Goal: Find specific page/section: Find specific page/section

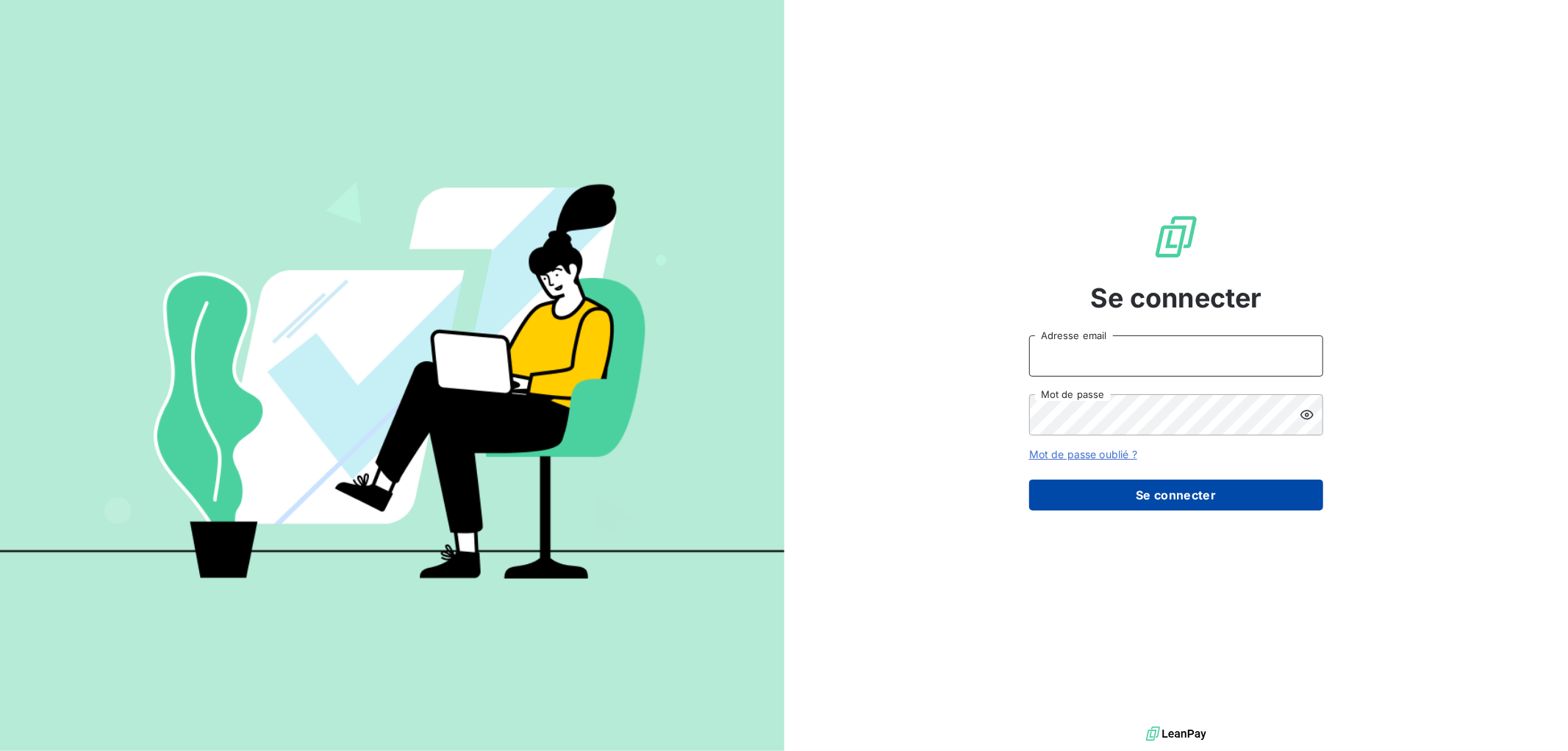
type input "raynauda@arceurope.fr"
click at [1171, 493] on button "Se connecter" at bounding box center [1176, 495] width 294 height 31
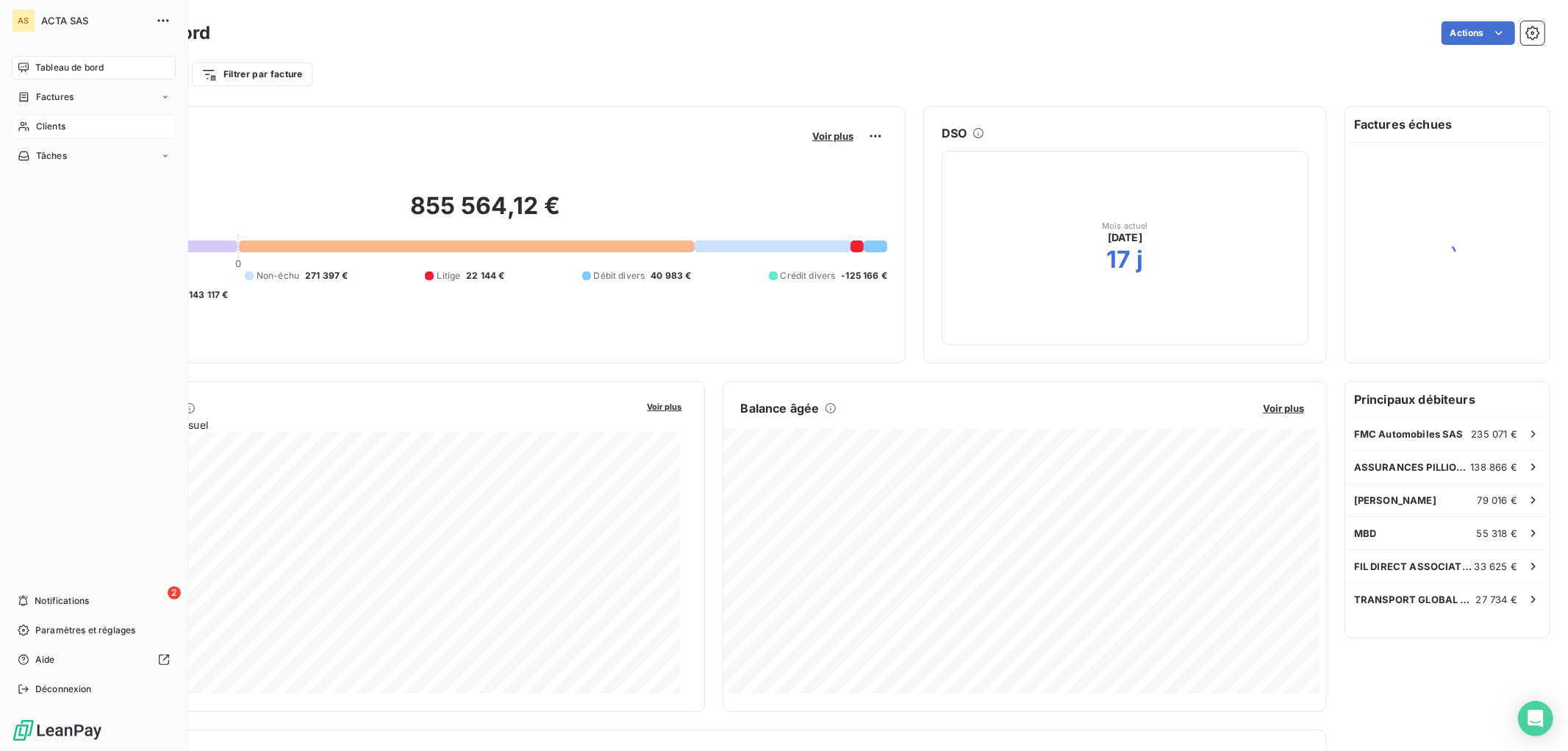
click at [68, 127] on div "Clients" at bounding box center [94, 126] width 164 height 23
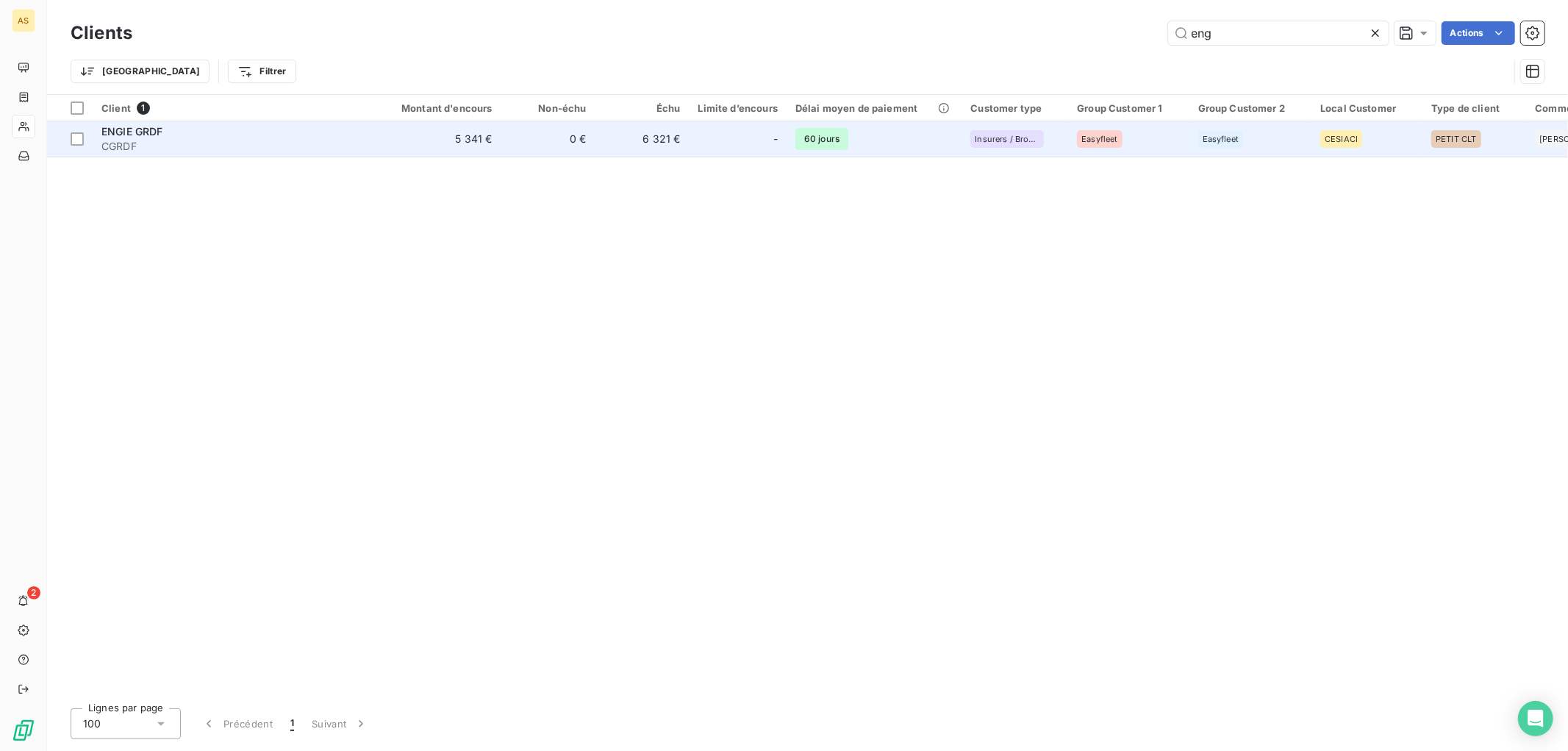
type input "eng"
click at [138, 130] on span "ENGIE GRDF" at bounding box center [132, 131] width 62 height 12
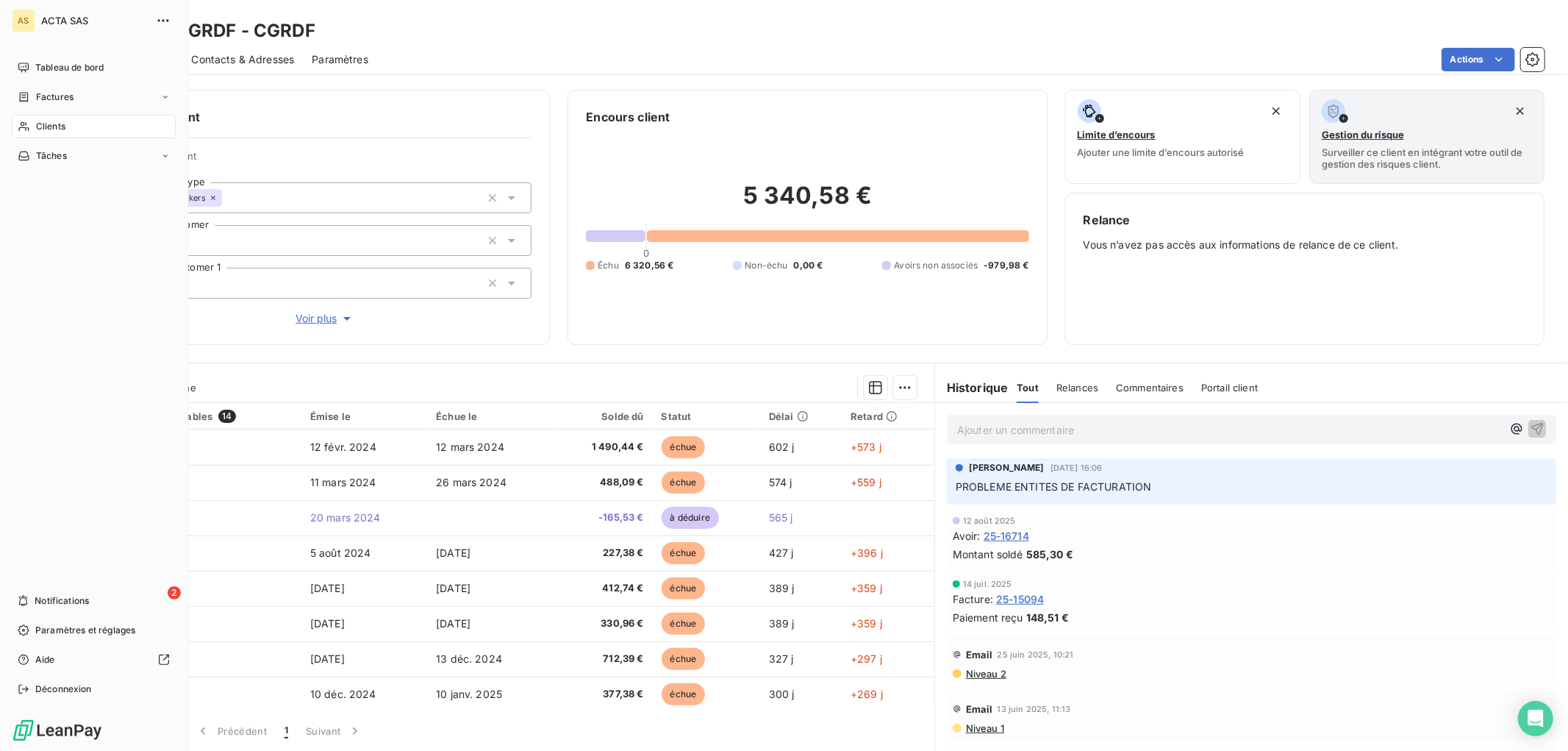
click at [69, 128] on div "Clients" at bounding box center [94, 126] width 164 height 23
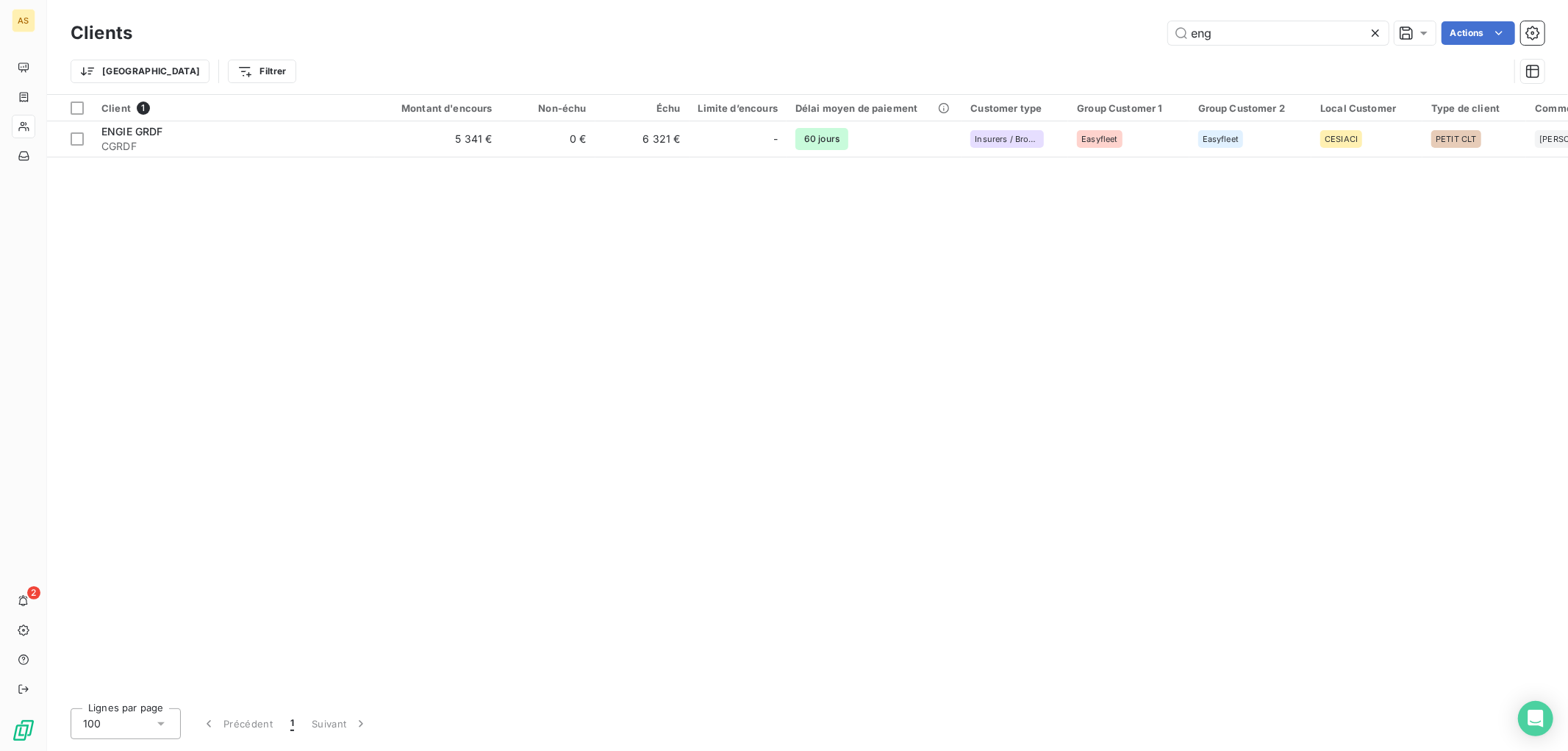
drag, startPoint x: 1163, startPoint y: 36, endPoint x: 1046, endPoint y: 36, distance: 117.0
click at [1046, 36] on div "eng Actions" at bounding box center [847, 33] width 1394 height 23
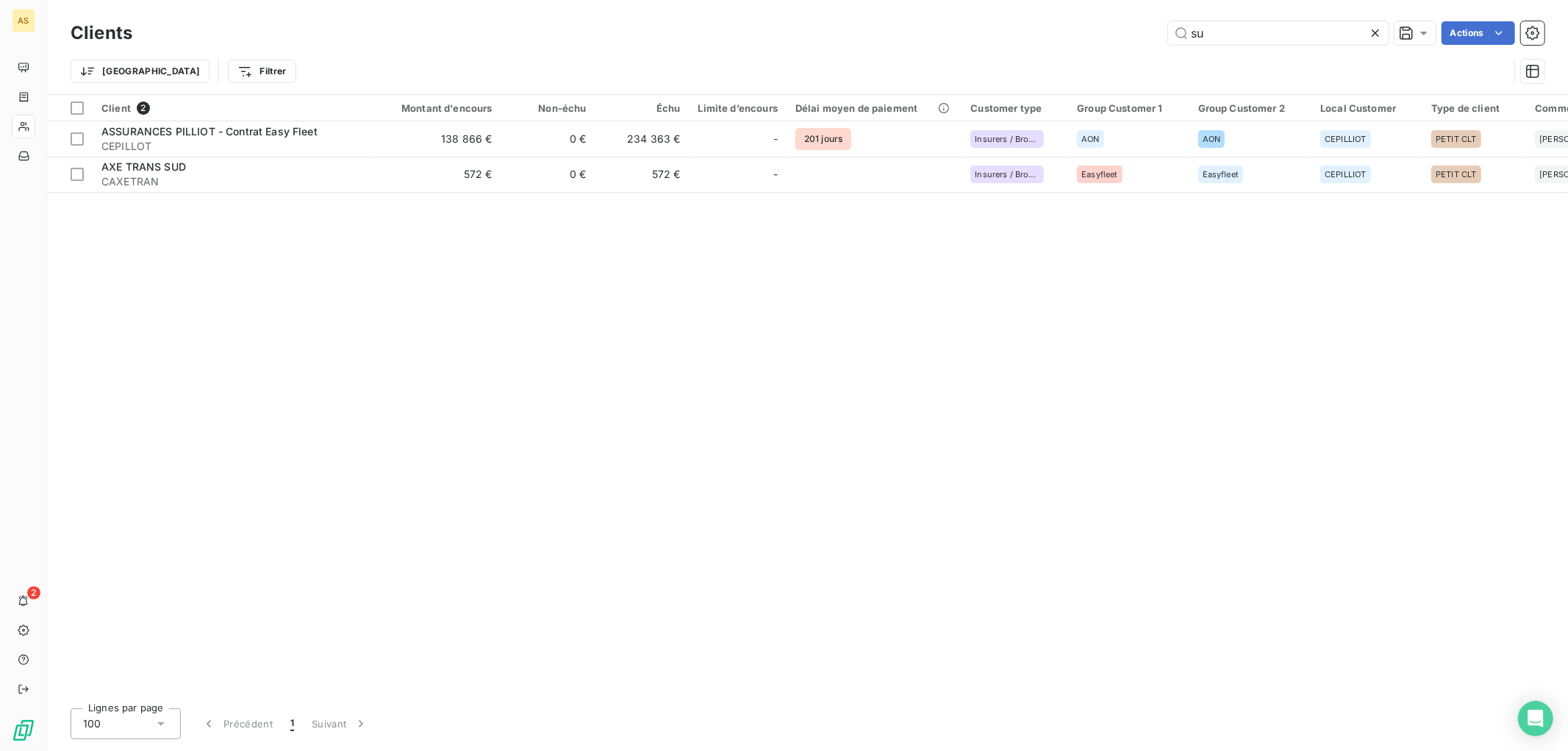
type input "s"
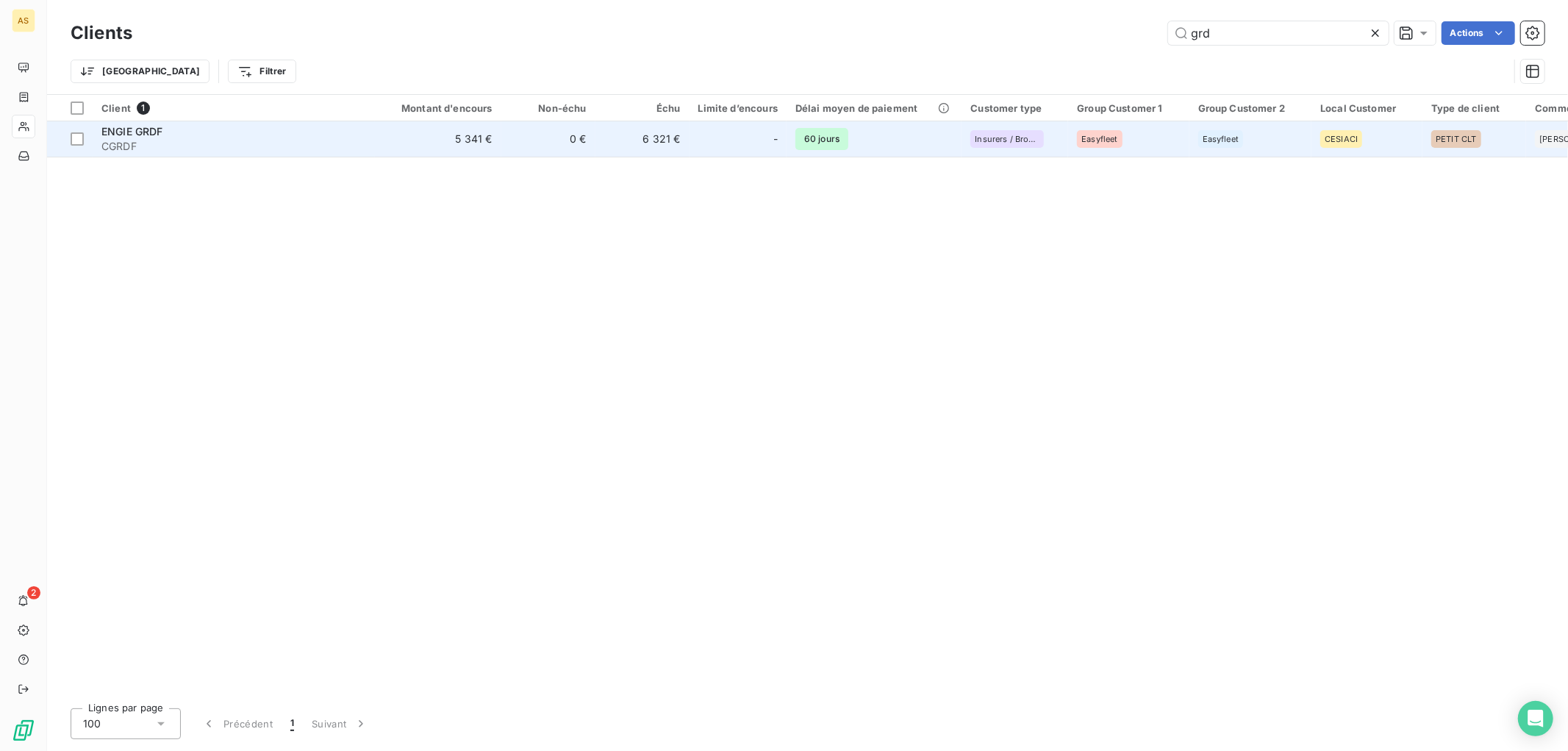
type input "grd"
click at [160, 128] on span "ENGIE GRDF" at bounding box center [132, 131] width 62 height 12
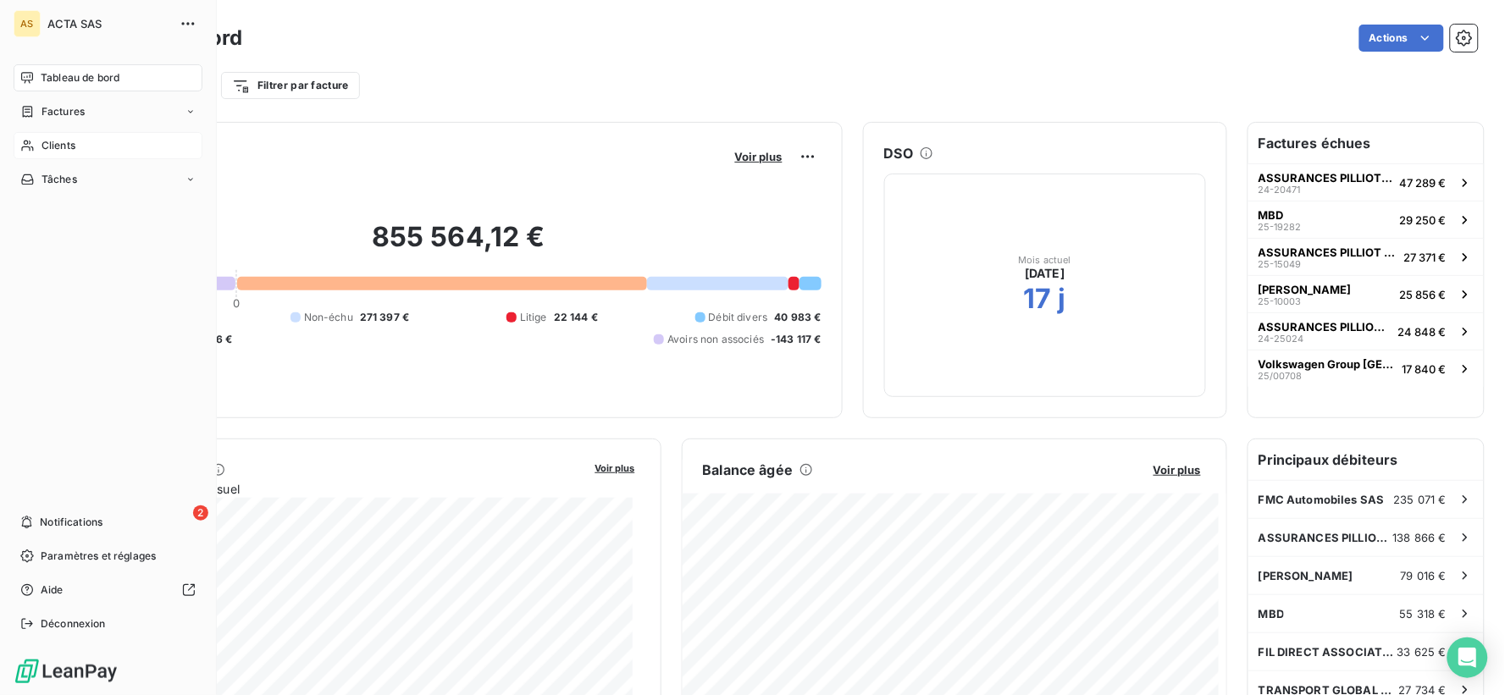
click at [64, 150] on span "Clients" at bounding box center [59, 145] width 34 height 15
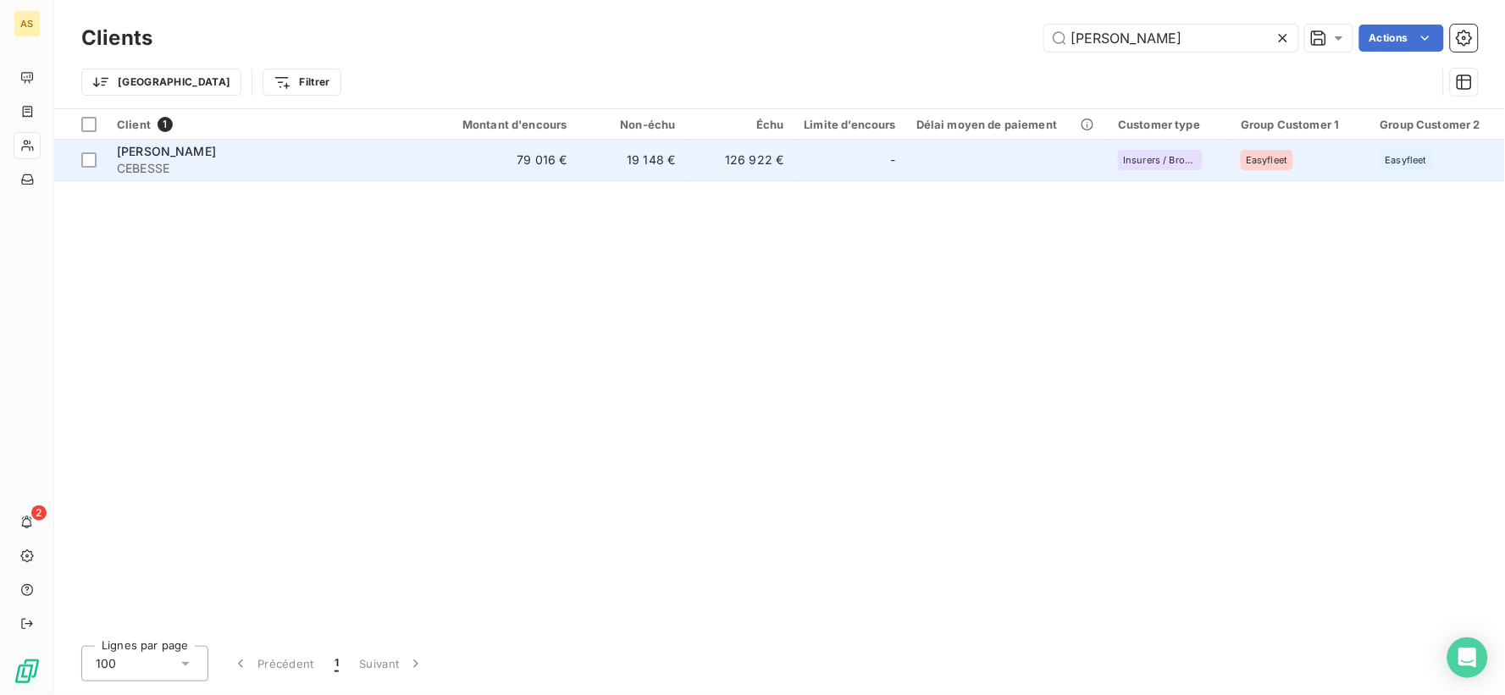
type input "[PERSON_NAME]"
click at [123, 150] on span "[PERSON_NAME]" at bounding box center [166, 151] width 99 height 14
